Goal: Find specific page/section: Find specific page/section

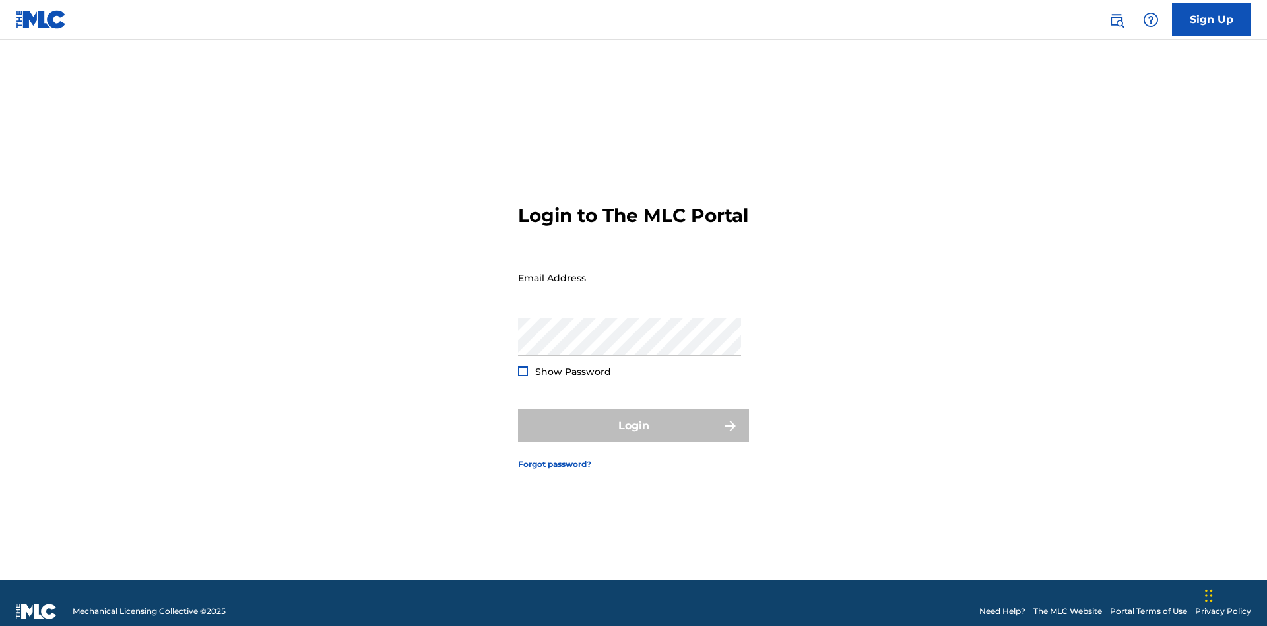
scroll to position [17, 0]
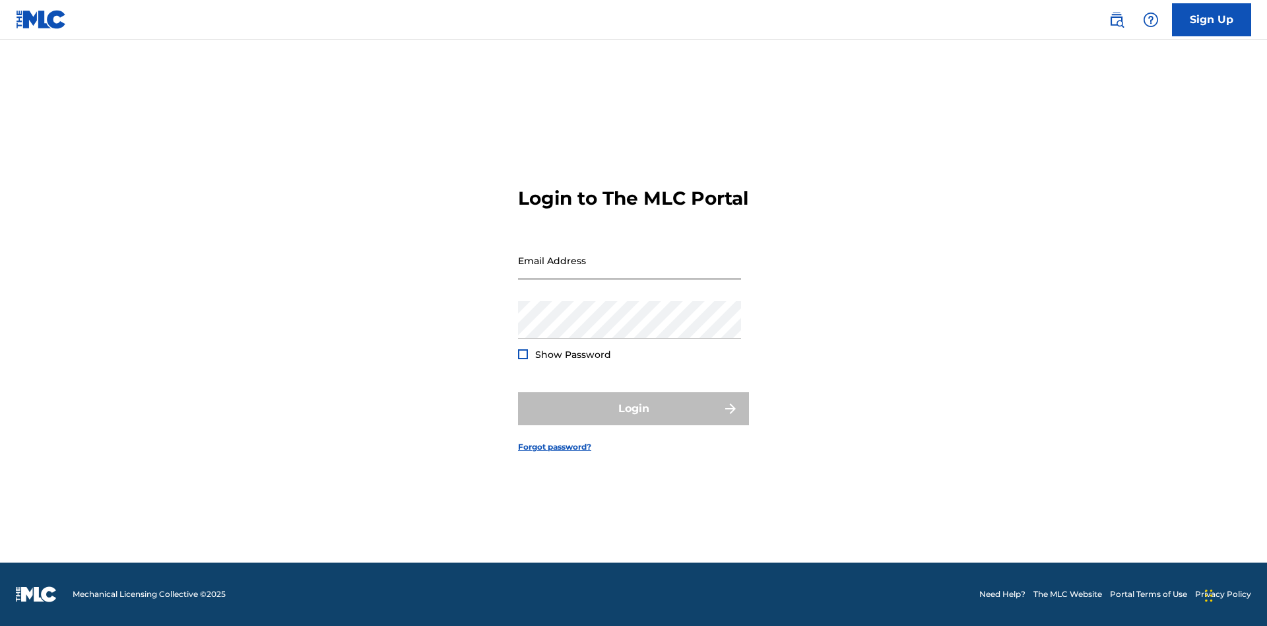
click at [630, 271] on input "Email Address" at bounding box center [629, 261] width 223 height 38
type input "[EMAIL_ADDRESS][DOMAIN_NAME]"
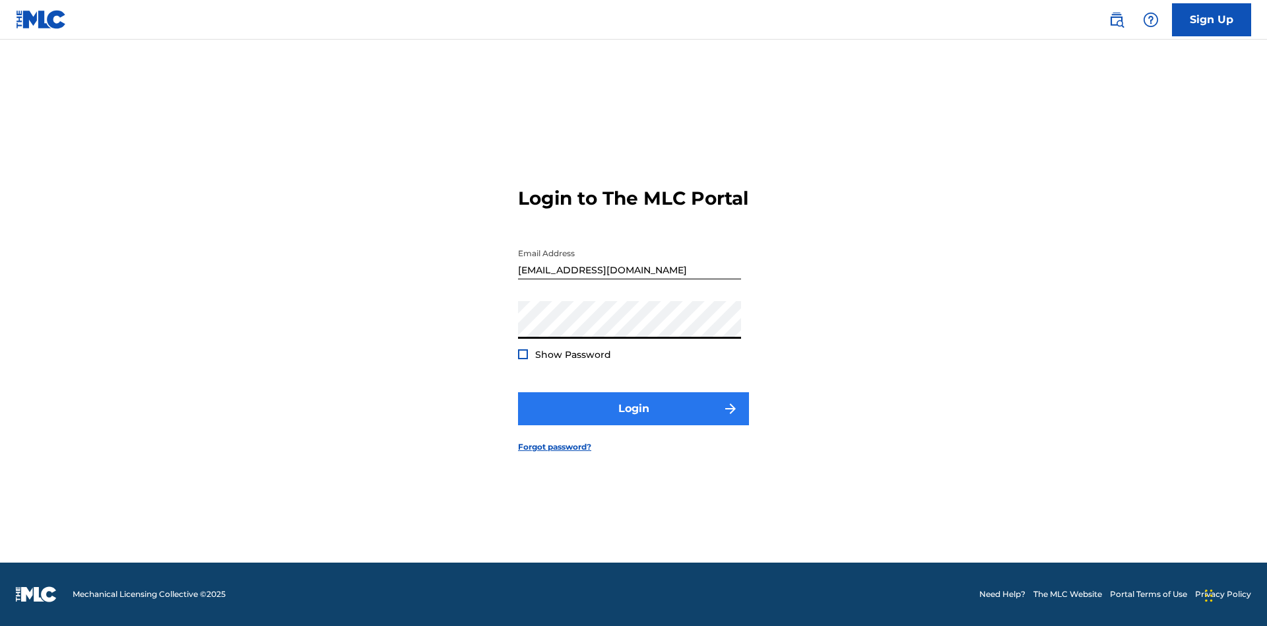
click at [634, 420] on button "Login" at bounding box center [633, 408] width 231 height 33
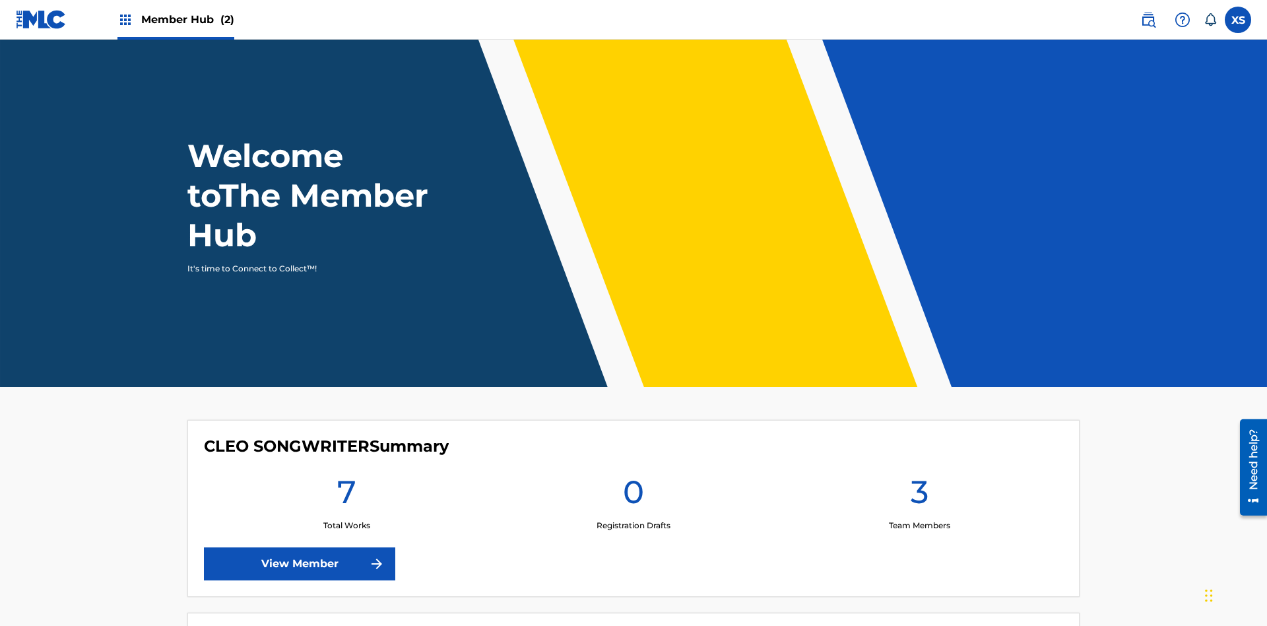
click at [187, 19] on span "Member Hub (2)" at bounding box center [187, 19] width 93 height 15
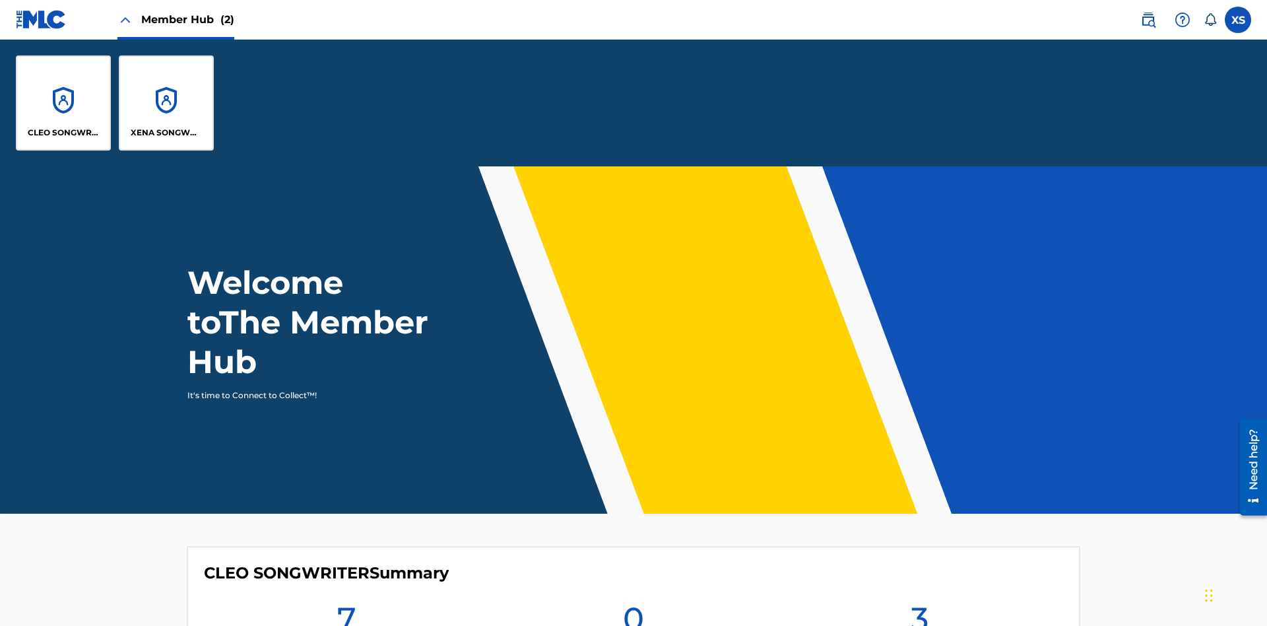
scroll to position [48, 0]
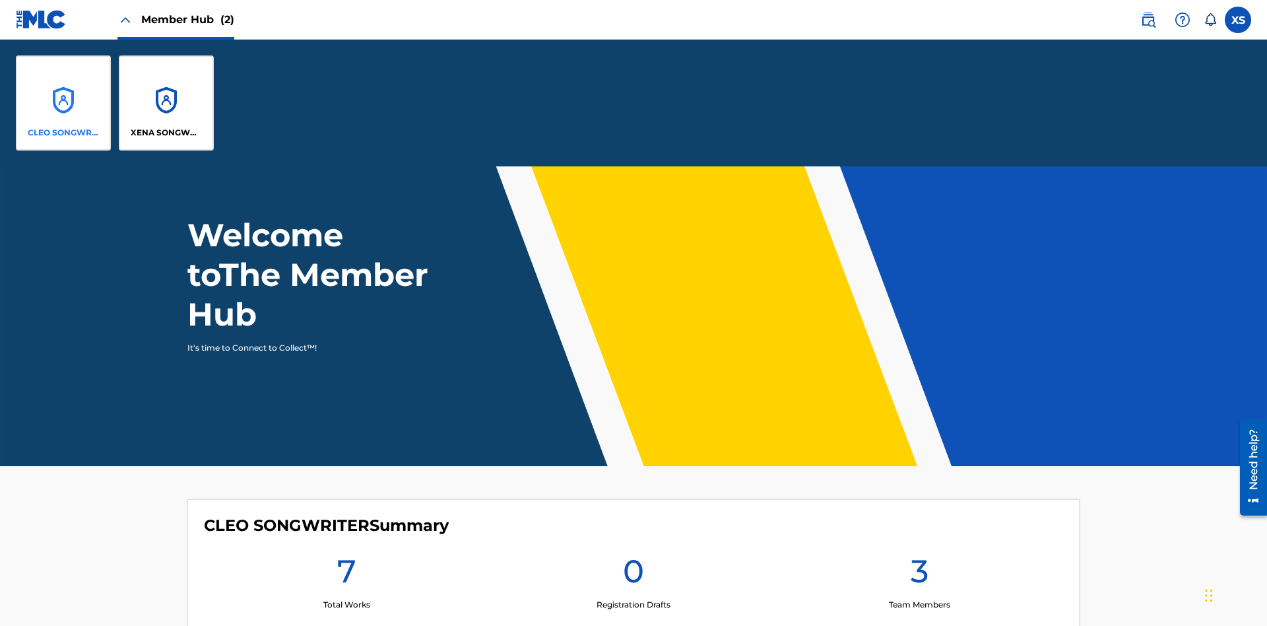
click at [63, 133] on p "CLEO SONGWRITER" at bounding box center [64, 133] width 72 height 12
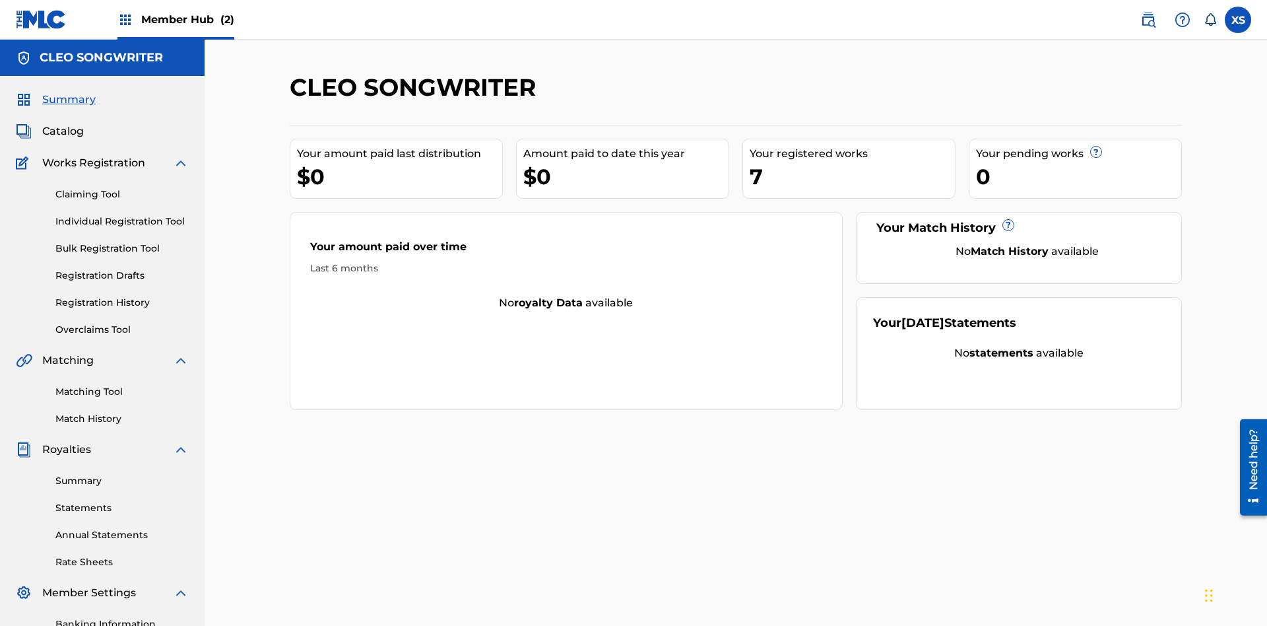
scroll to position [44, 0]
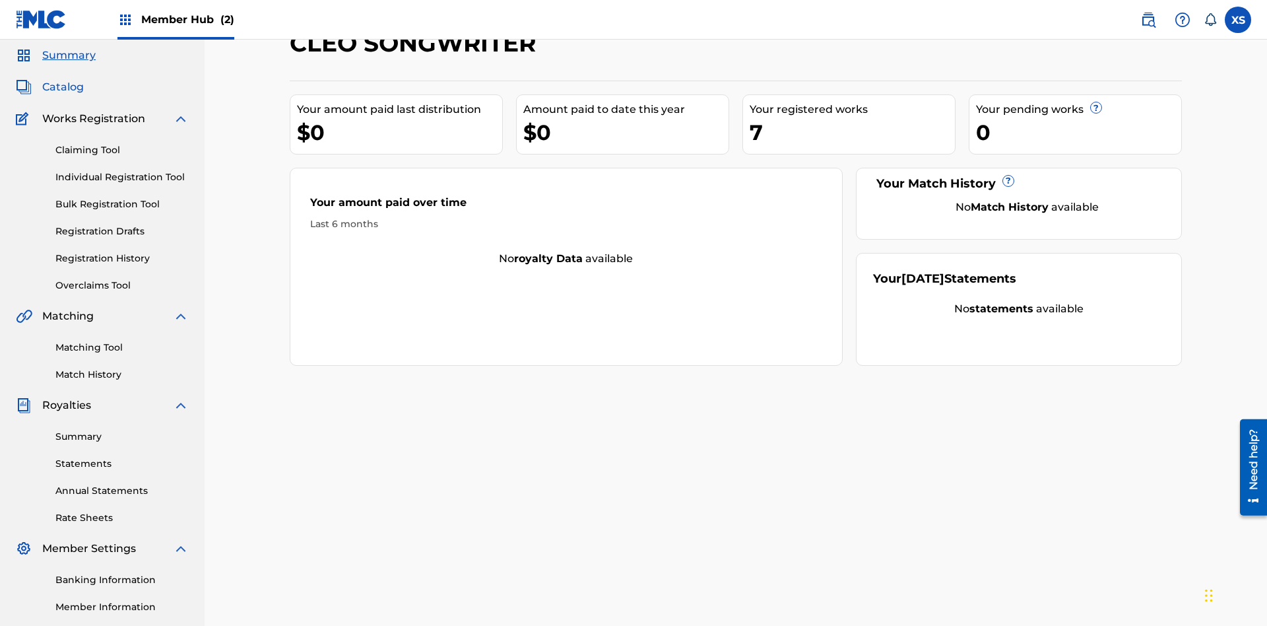
click at [63, 87] on span "Catalog" at bounding box center [63, 87] width 42 height 16
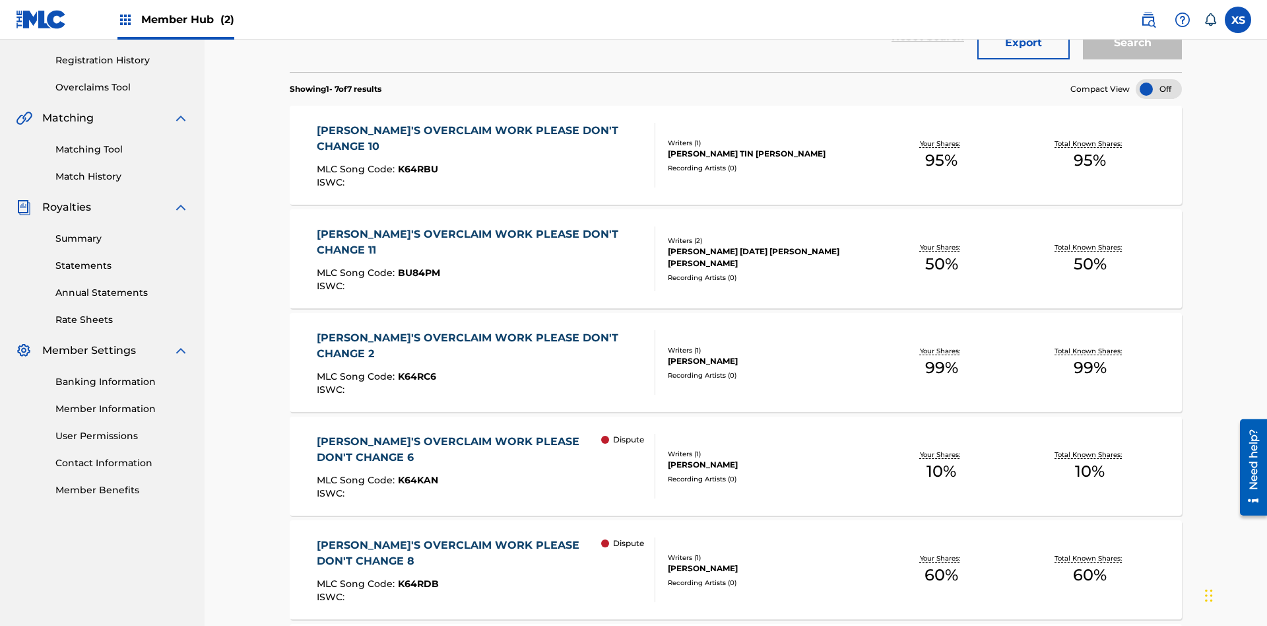
scroll to position [52, 0]
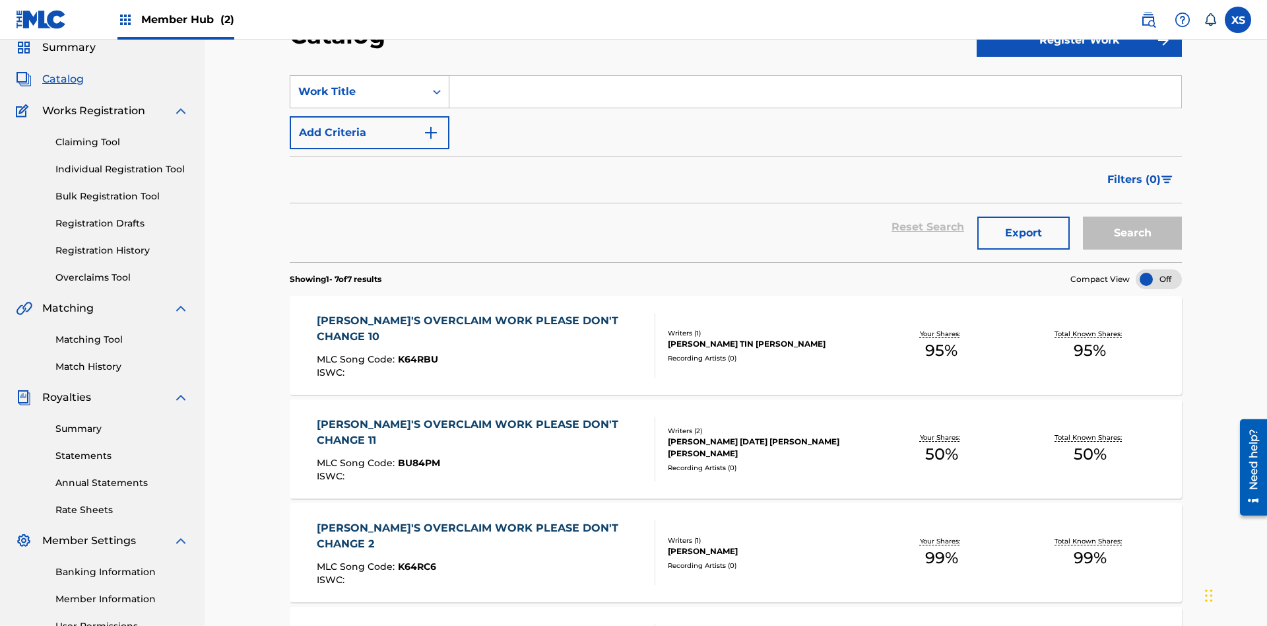
click at [358, 92] on div "Work Title" at bounding box center [357, 92] width 119 height 16
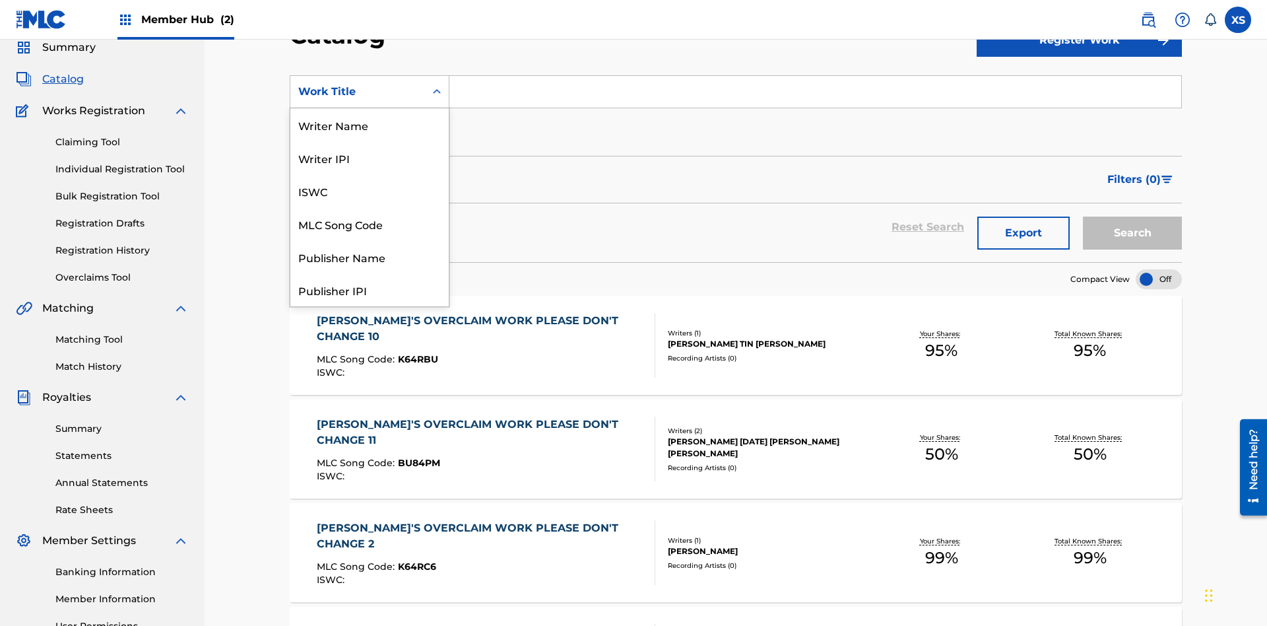
scroll to position [198, 0]
click at [370, 290] on div "Work Title" at bounding box center [369, 289] width 158 height 33
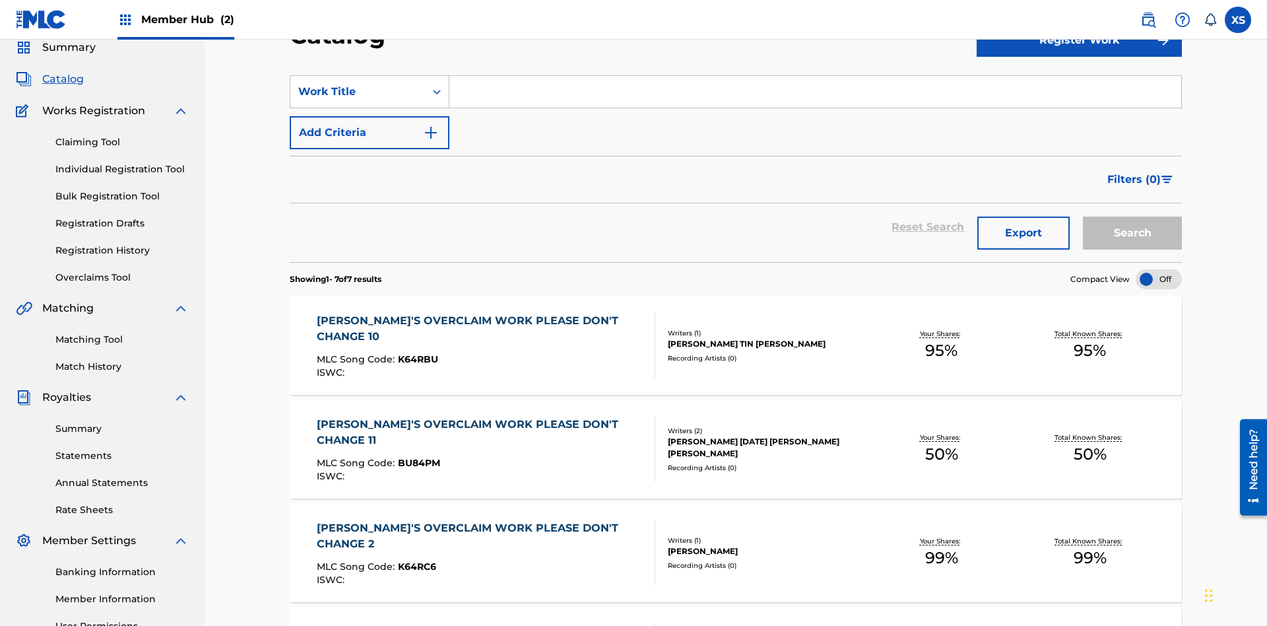
scroll to position [49, 0]
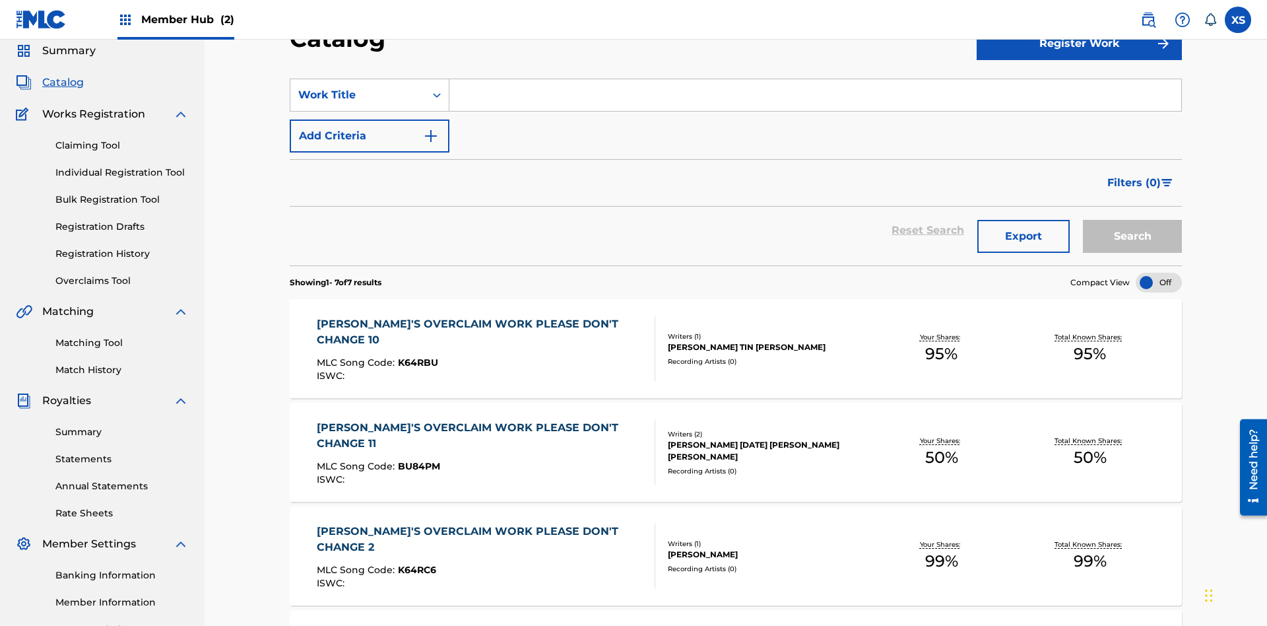
click at [815, 95] on input "Search Form" at bounding box center [816, 95] width 732 height 32
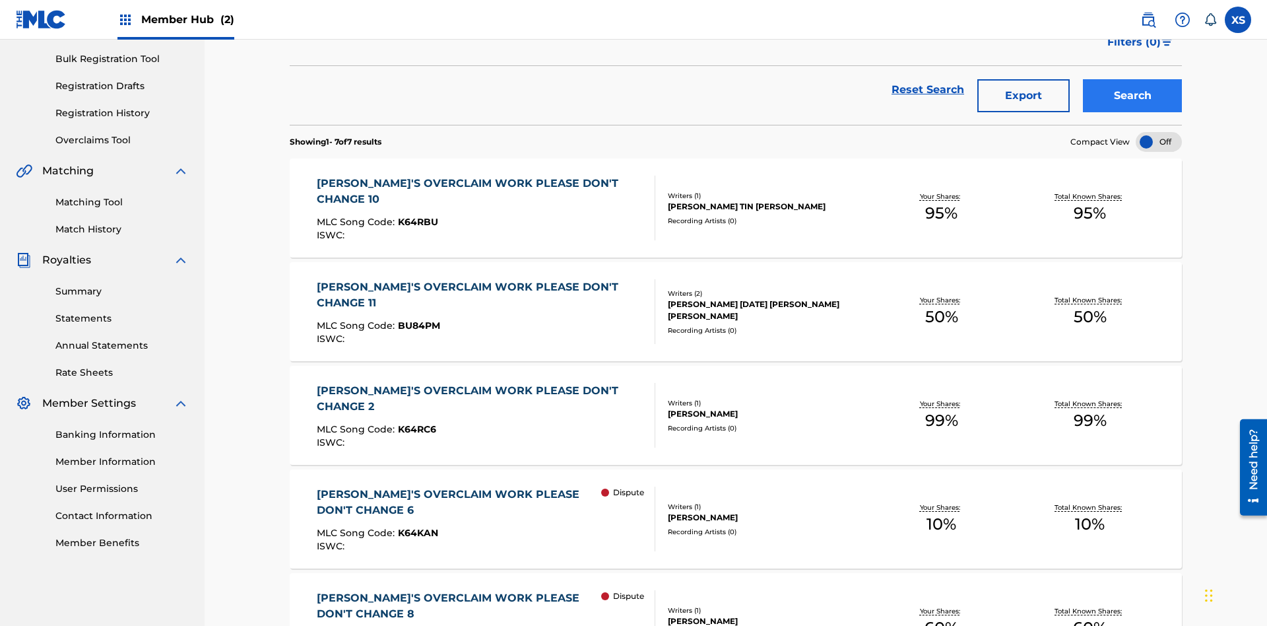
type input "NON-OWNED WORK TO CLAIM"
click at [1133, 96] on button "Search" at bounding box center [1132, 95] width 99 height 33
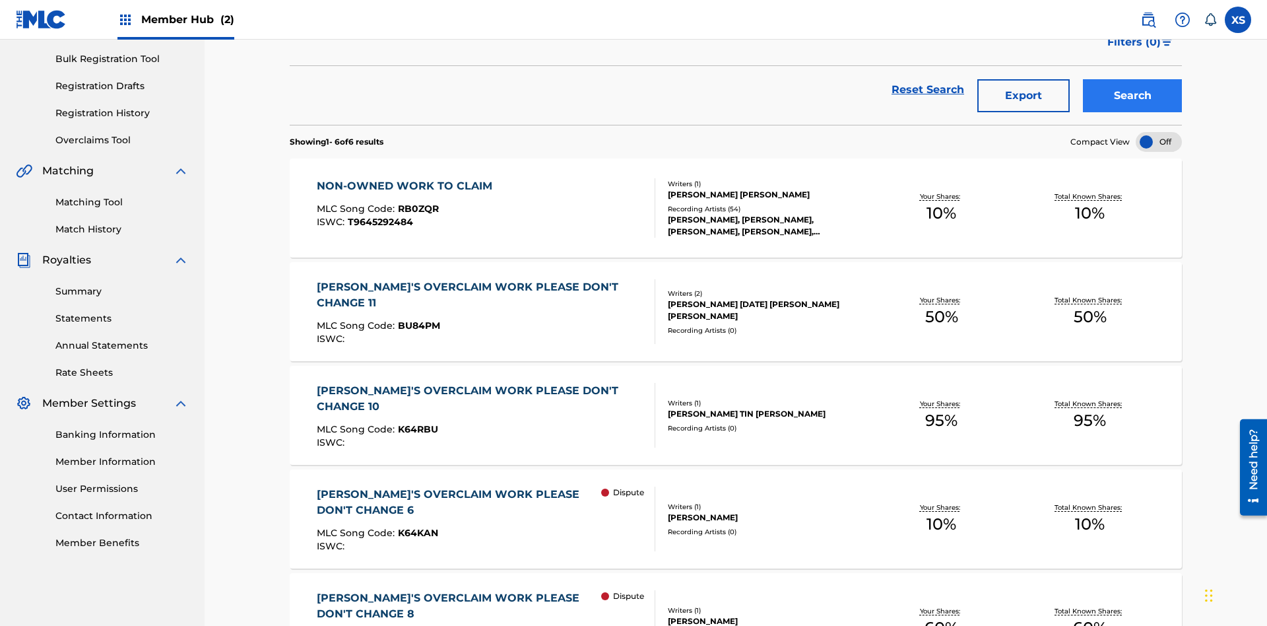
scroll to position [313, 0]
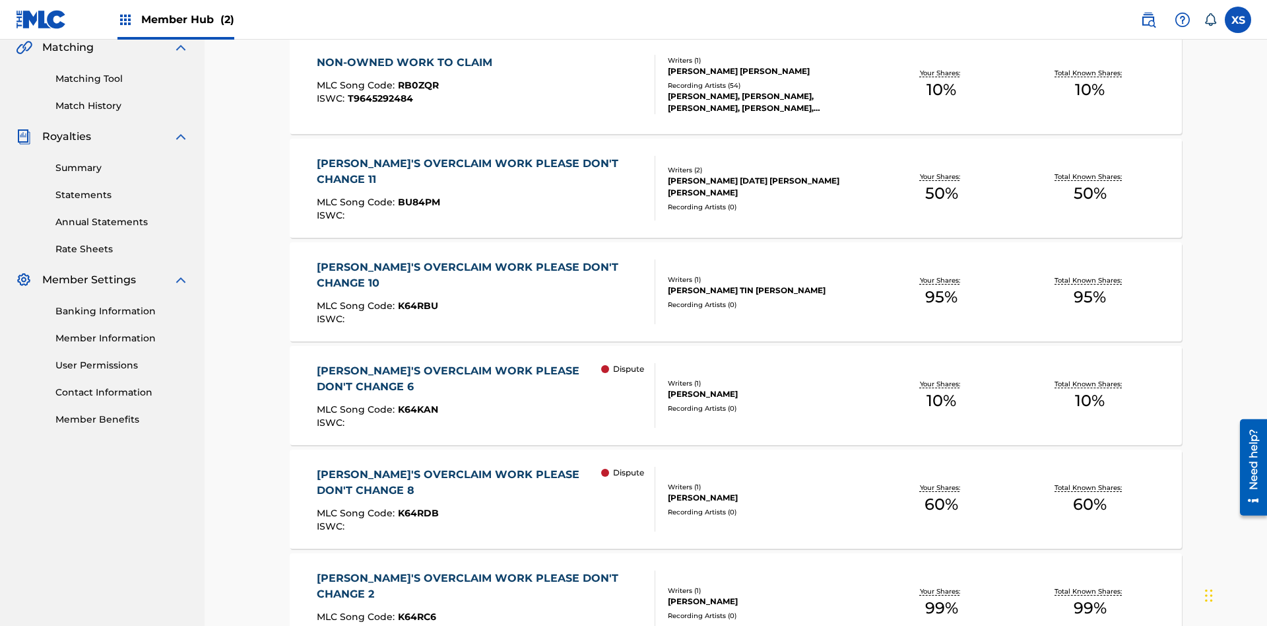
click at [417, 85] on span "RB0ZQR" at bounding box center [418, 85] width 41 height 12
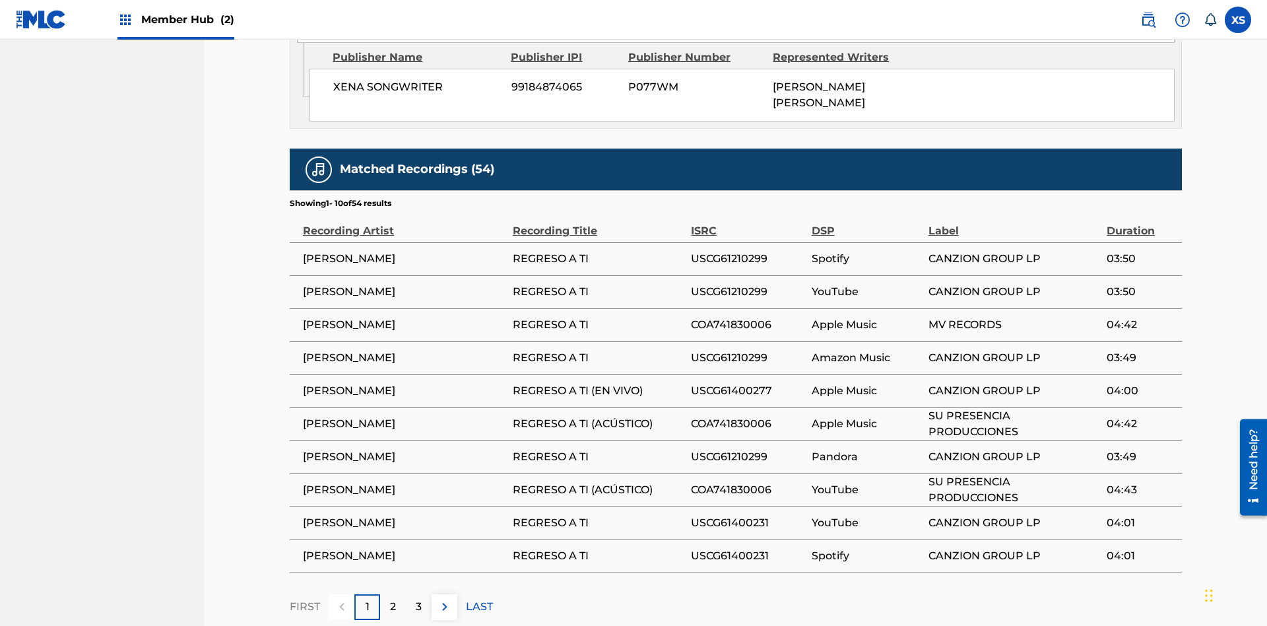
scroll to position [783, 0]
